Goal: Information Seeking & Learning: Learn about a topic

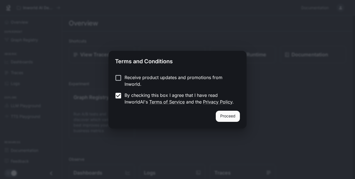
click at [228, 118] on button "Proceed" at bounding box center [228, 116] width 24 height 11
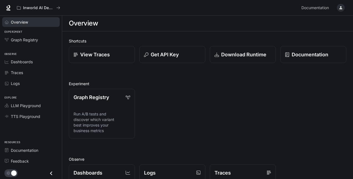
click at [21, 22] on span "Overview" at bounding box center [19, 22] width 17 height 6
click at [107, 58] on p "View Traces" at bounding box center [95, 54] width 30 height 7
